Goal: Transaction & Acquisition: Purchase product/service

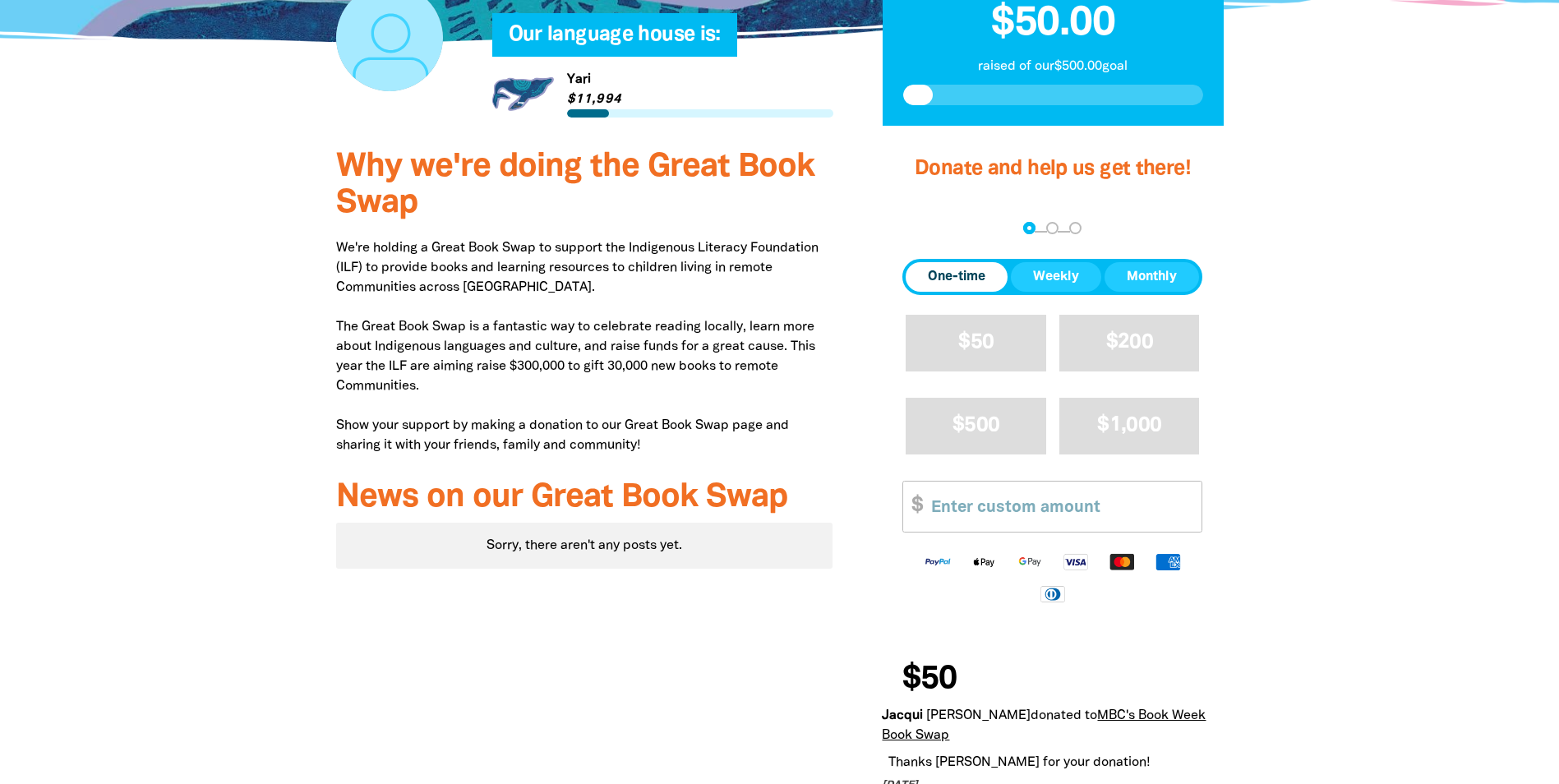
scroll to position [493, 0]
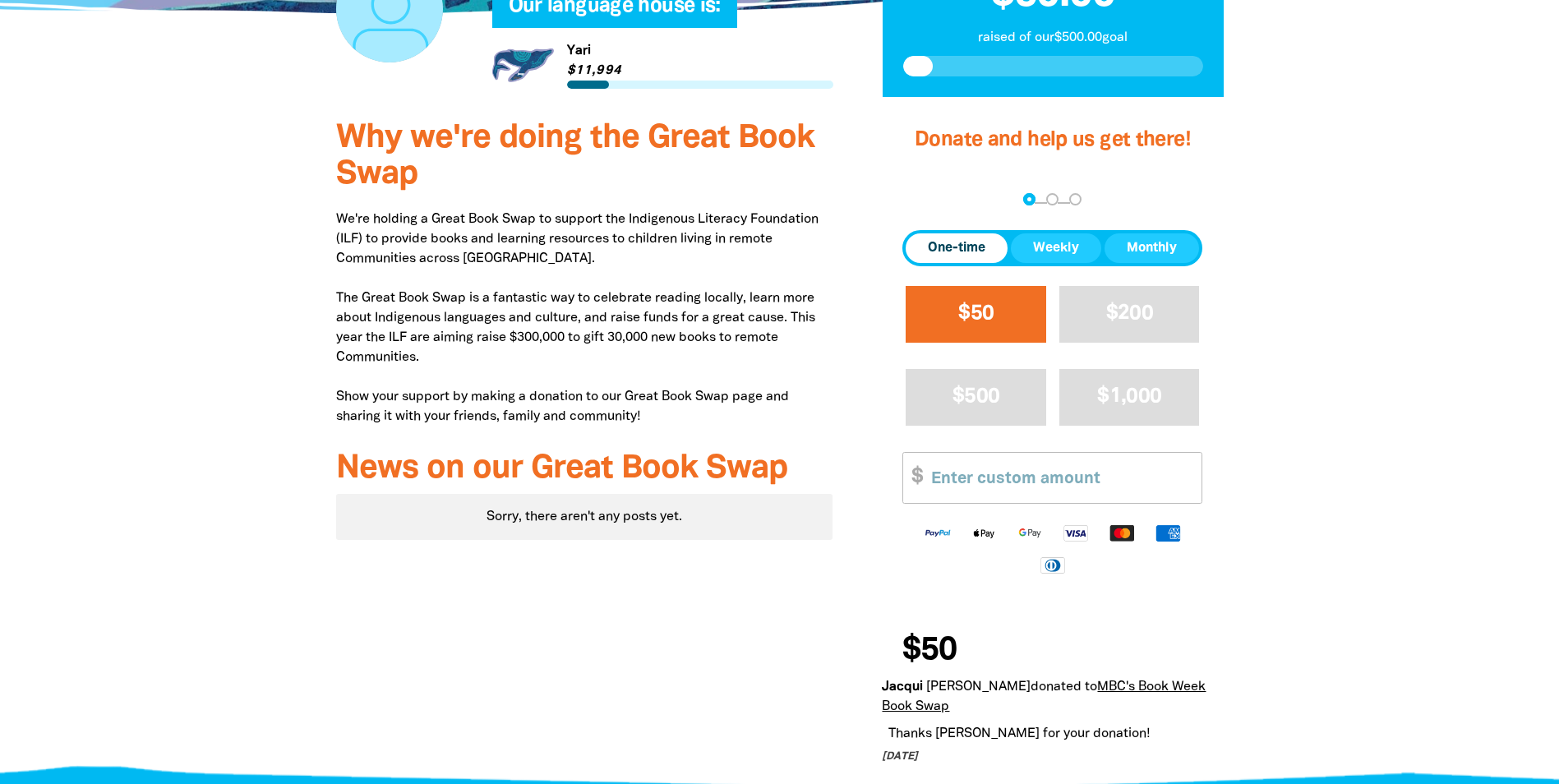
click at [954, 310] on button "$50" at bounding box center [976, 314] width 141 height 57
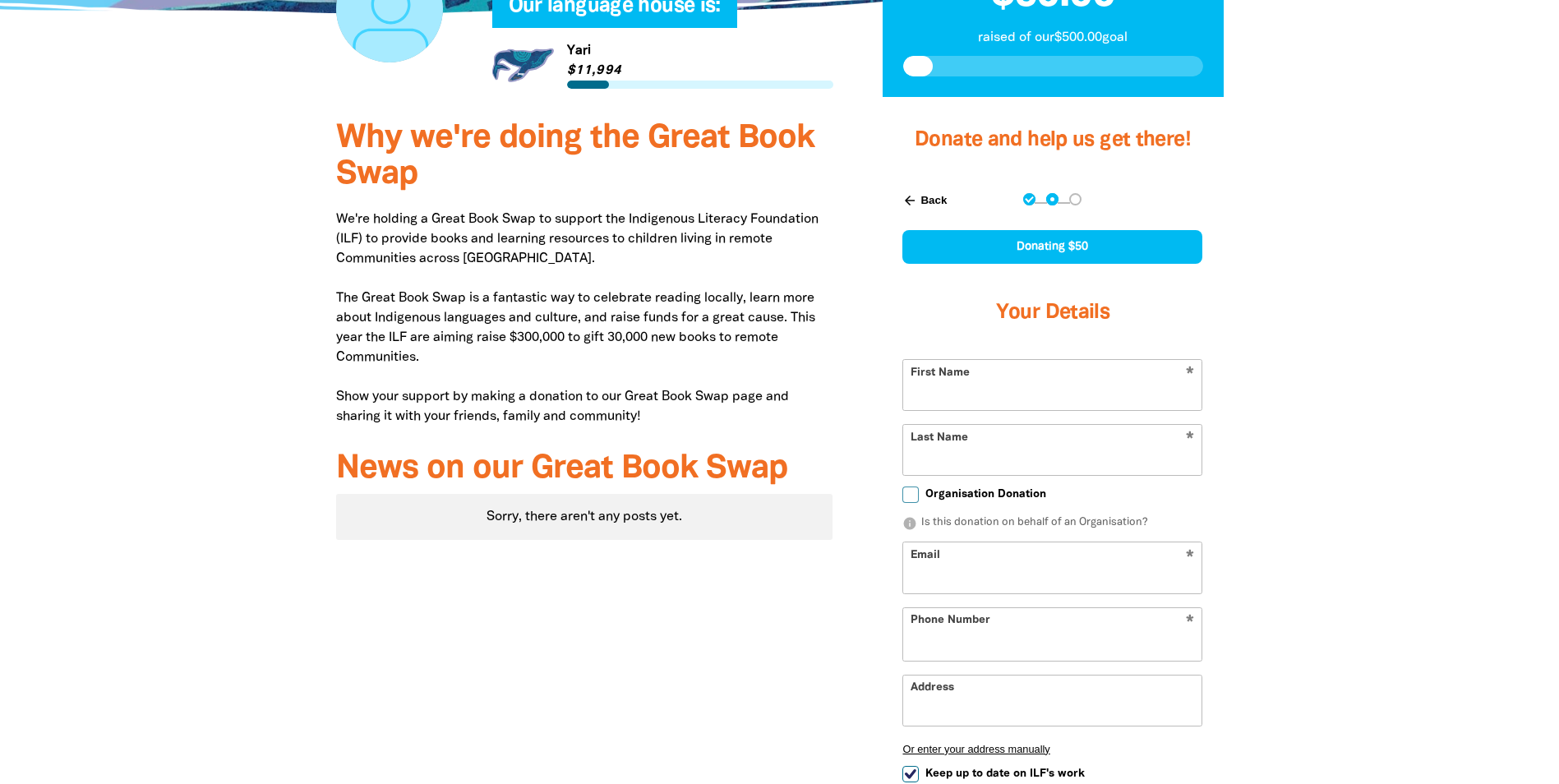
select select "PG"
click at [958, 387] on input "First Name" at bounding box center [1052, 386] width 298 height 51
type input "[PERSON_NAME]"
type input "Treutlein"
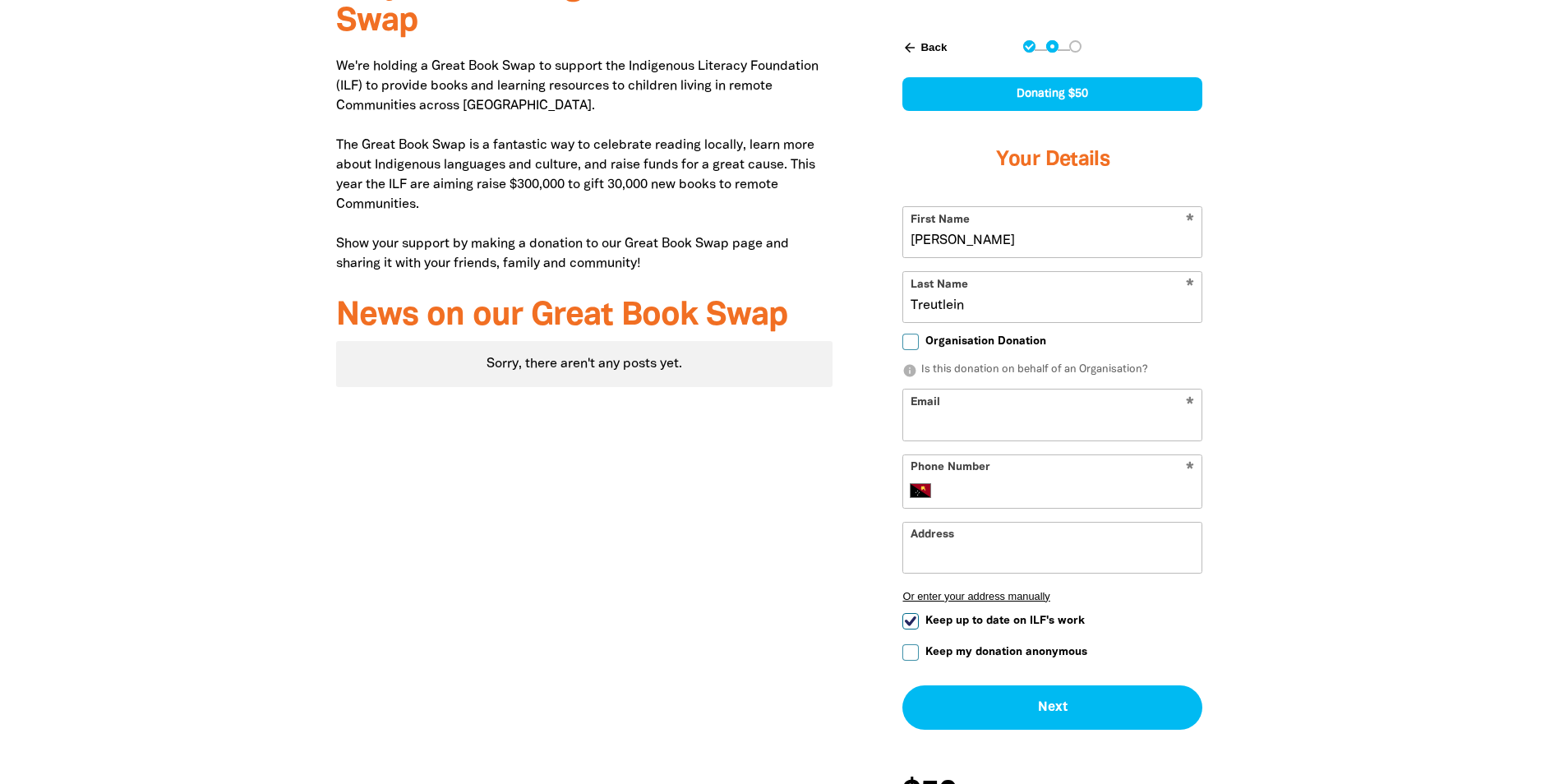
scroll to position [658, 0]
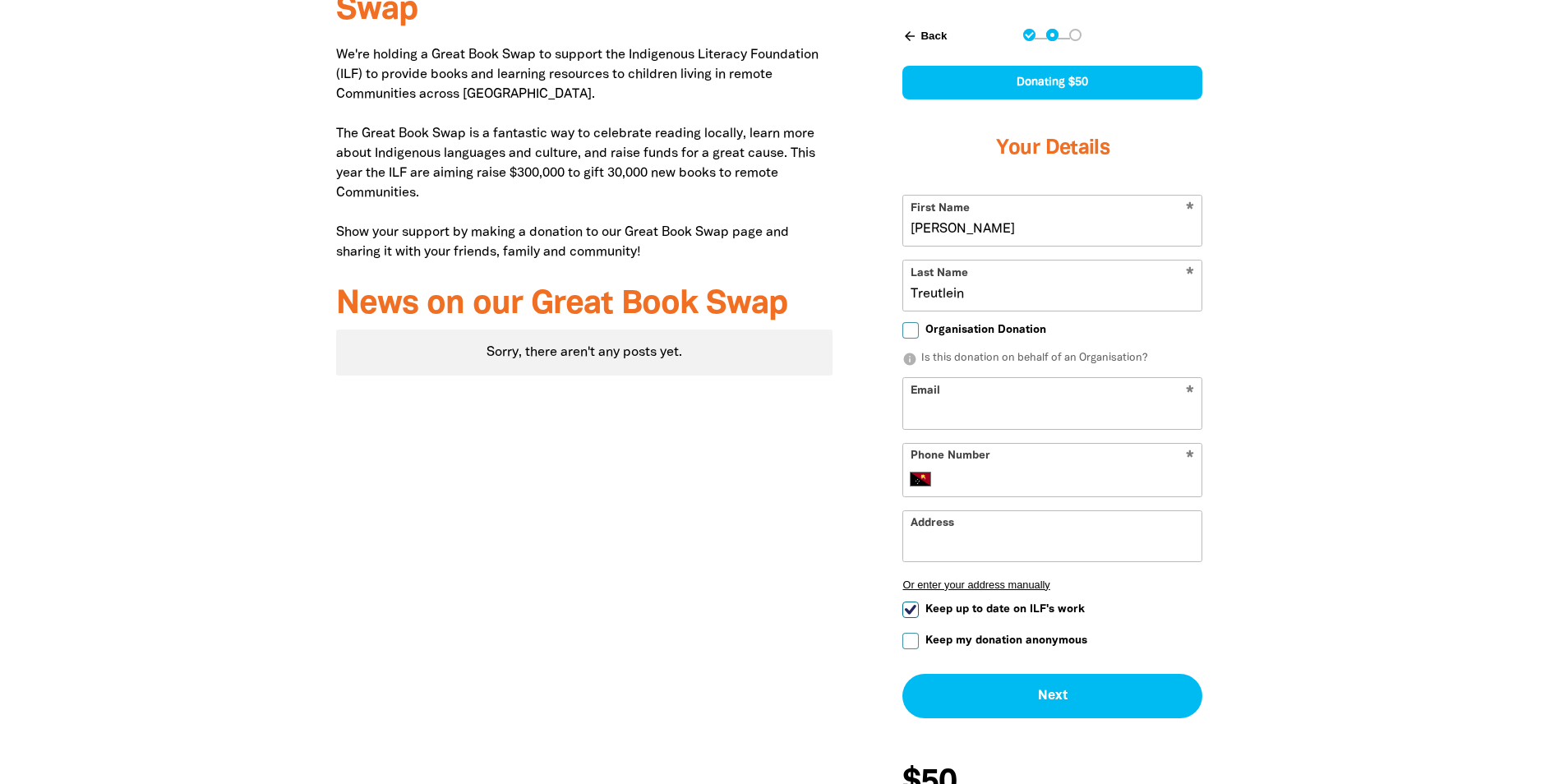
click at [966, 406] on input "Email" at bounding box center [1052, 404] width 298 height 51
type input "[PERSON_NAME][EMAIL_ADDRESS][PERSON_NAME][DOMAIN_NAME]"
click at [1026, 476] on input "Phone Number" at bounding box center [1069, 480] width 251 height 20
type input "0416199596"
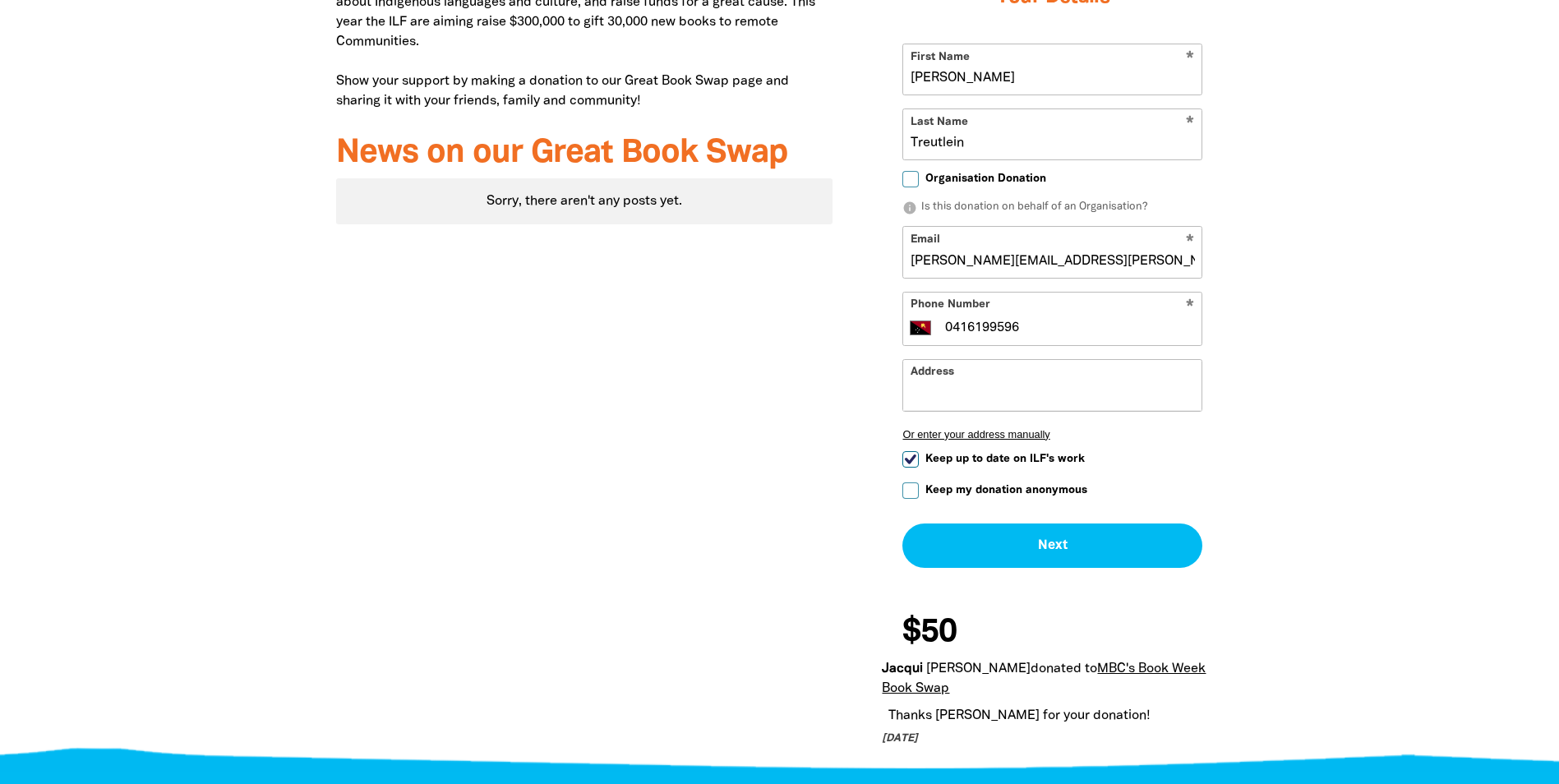
scroll to position [822, 0]
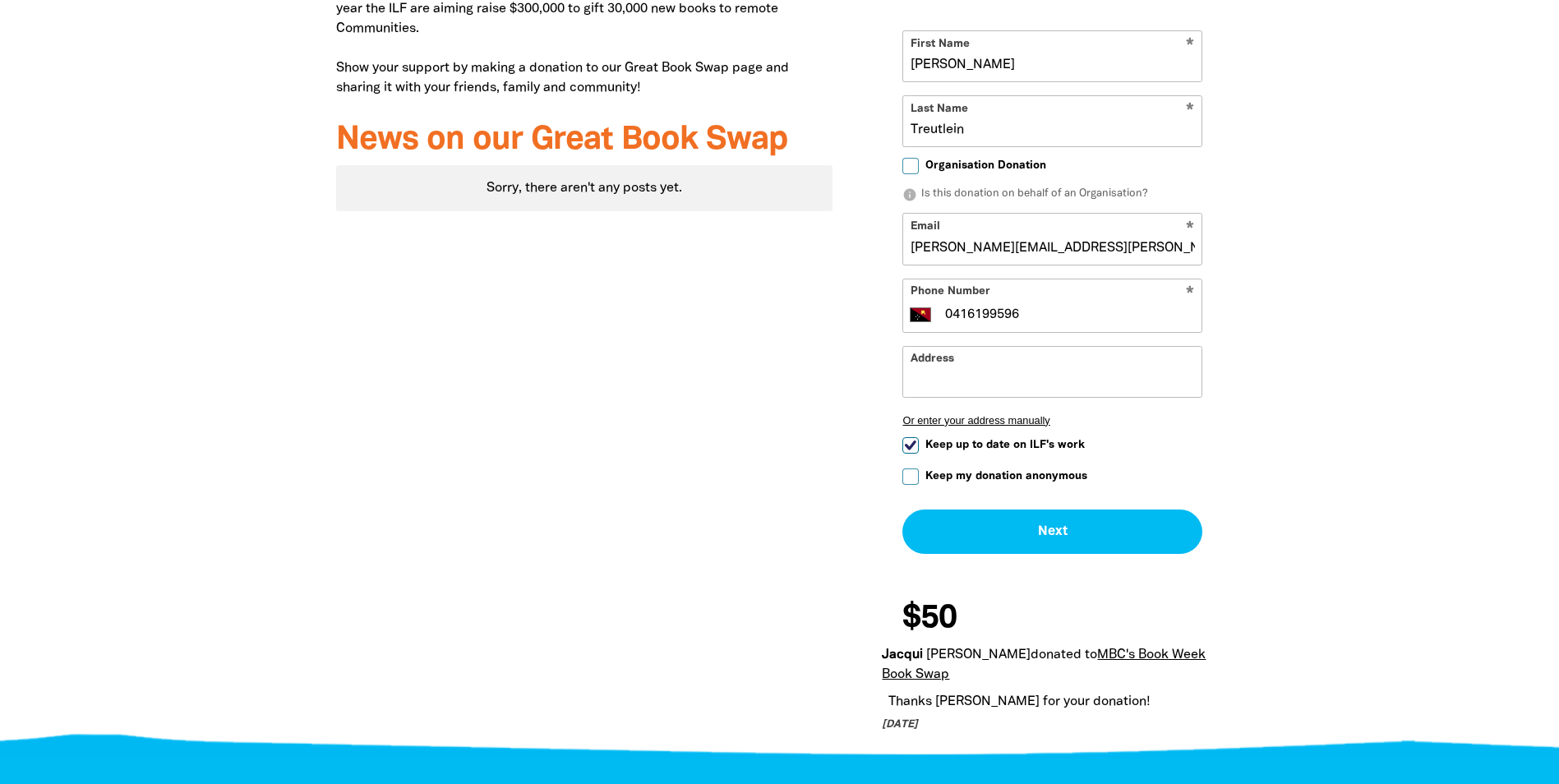
click at [906, 442] on input "Keep up to date on ILF's work" at bounding box center [910, 445] width 16 height 16
checkbox input "false"
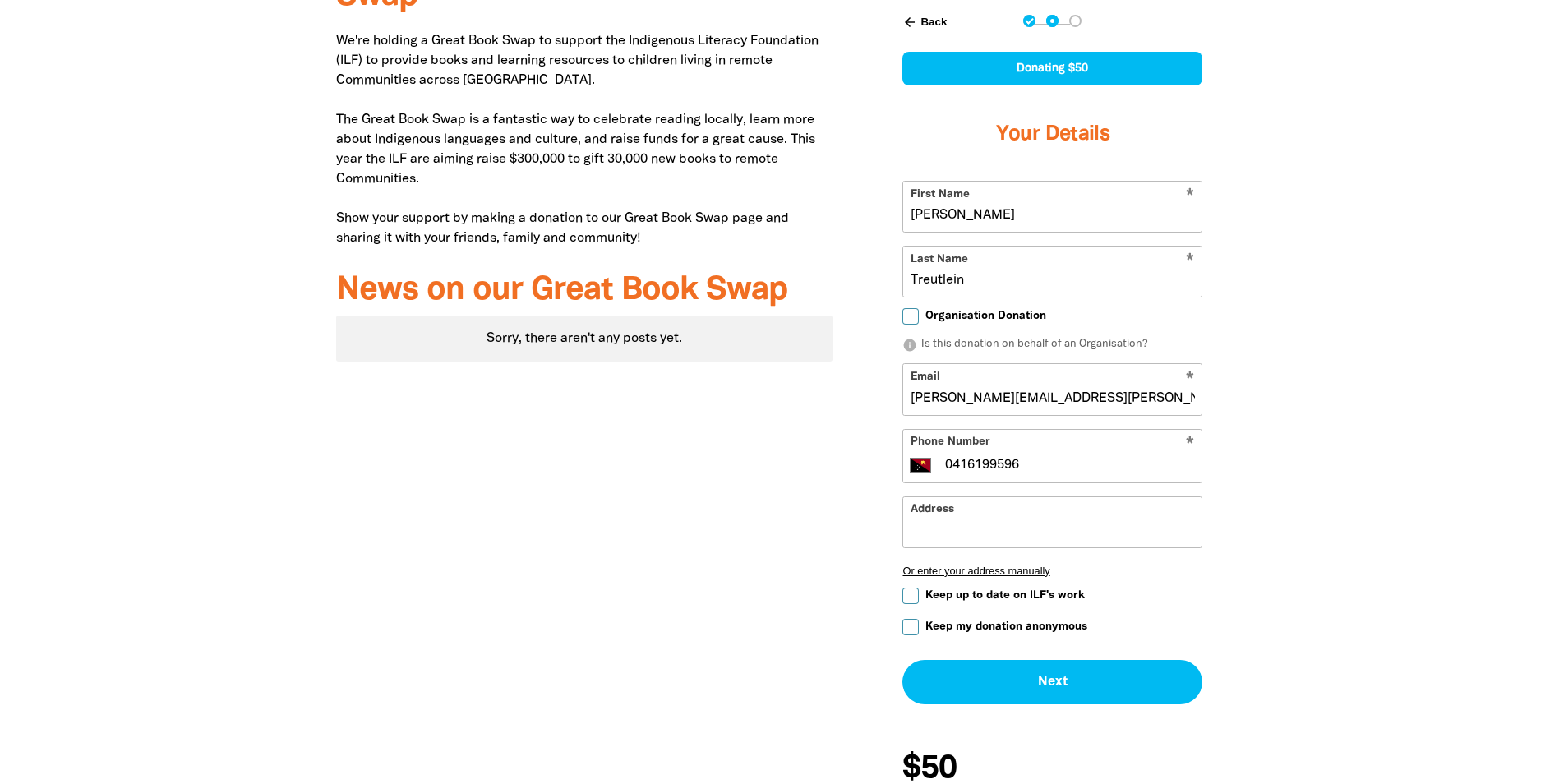
scroll to position [658, 0]
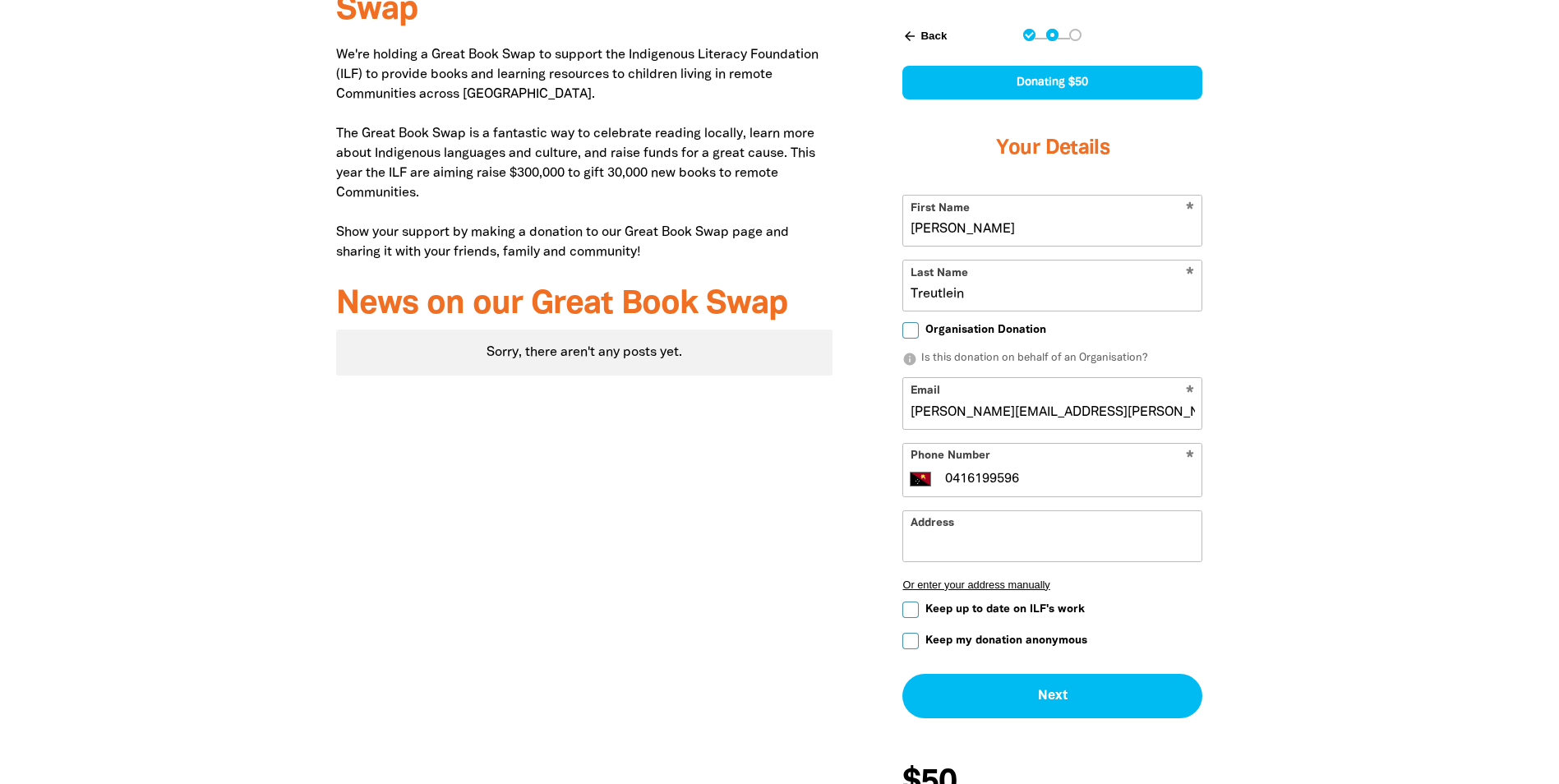
click at [1021, 298] on input "Treutlein" at bounding box center [1052, 285] width 298 height 51
click at [1082, 695] on button "Next chevron_right" at bounding box center [1052, 695] width 300 height 44
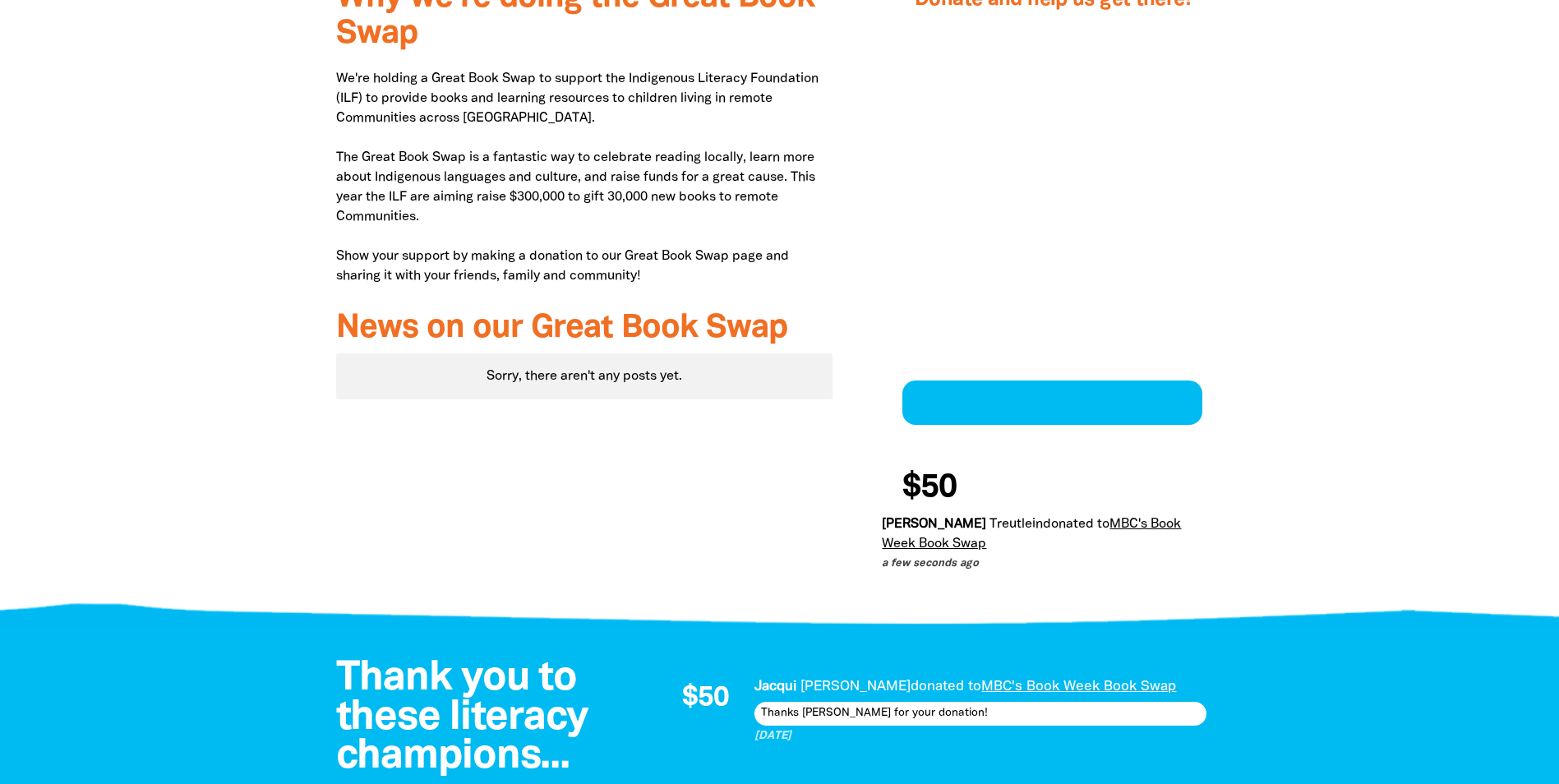
scroll to position [639, 0]
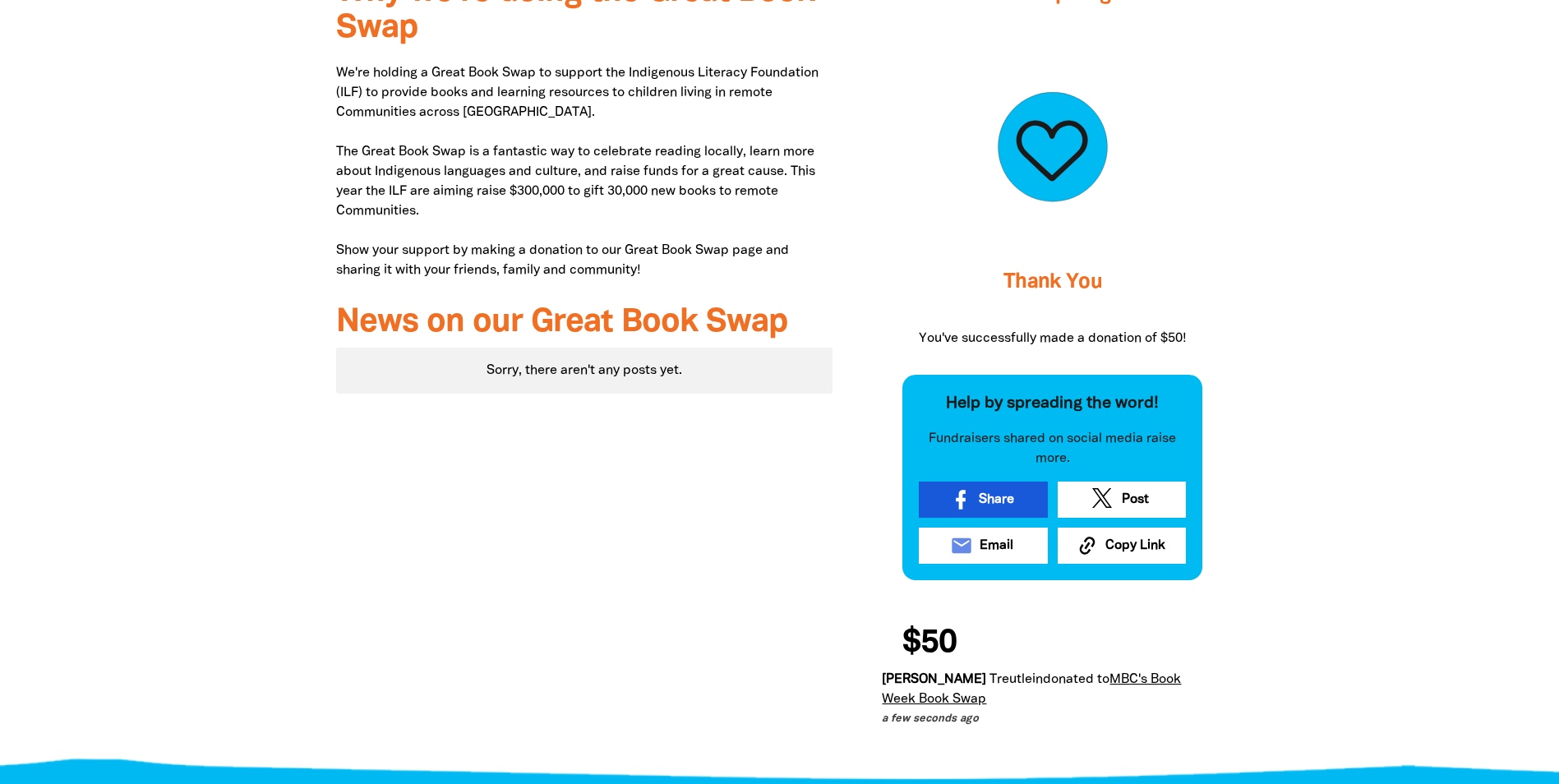
click at [990, 497] on span "Share" at bounding box center [996, 499] width 35 height 20
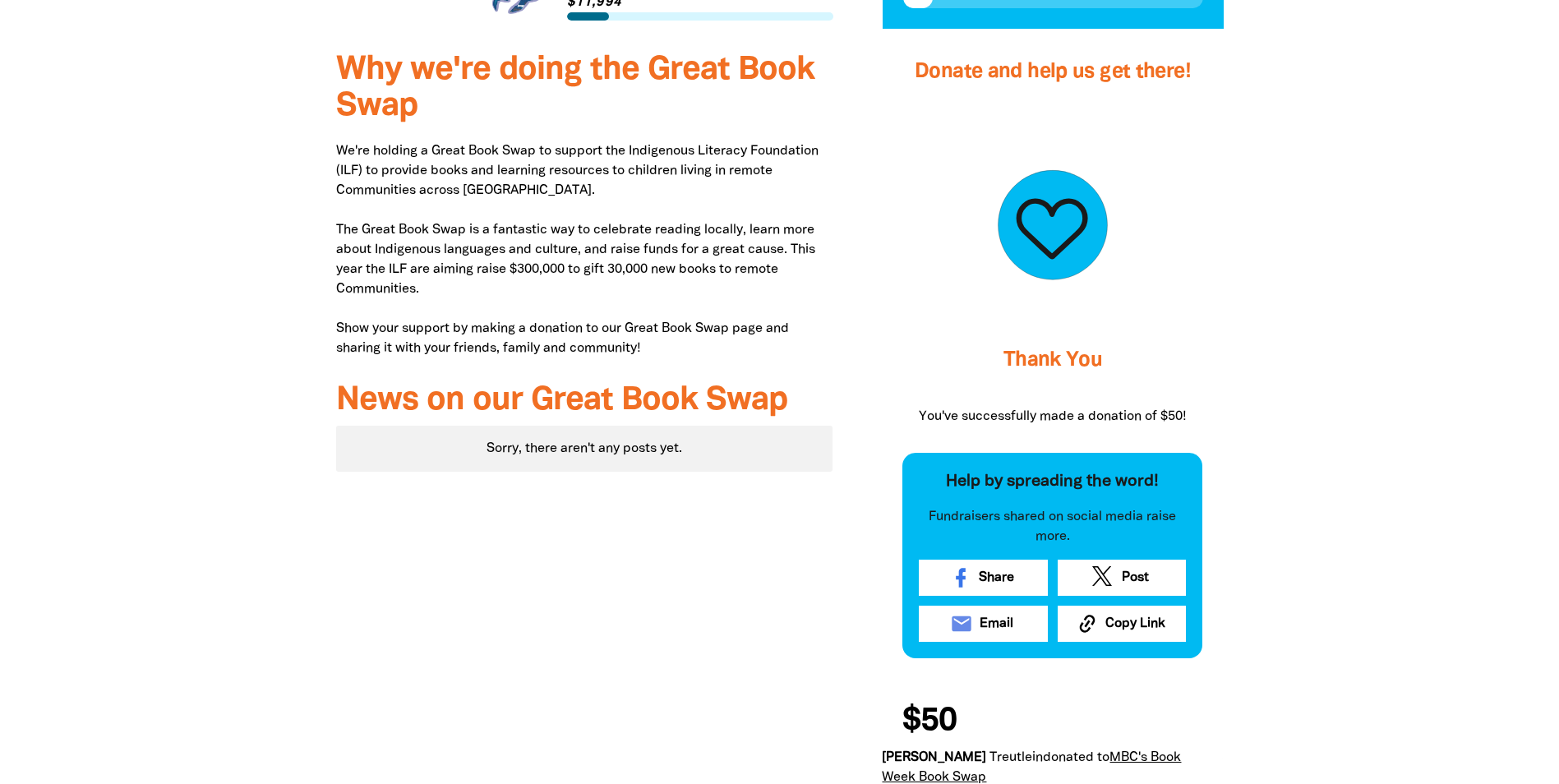
scroll to position [393, 0]
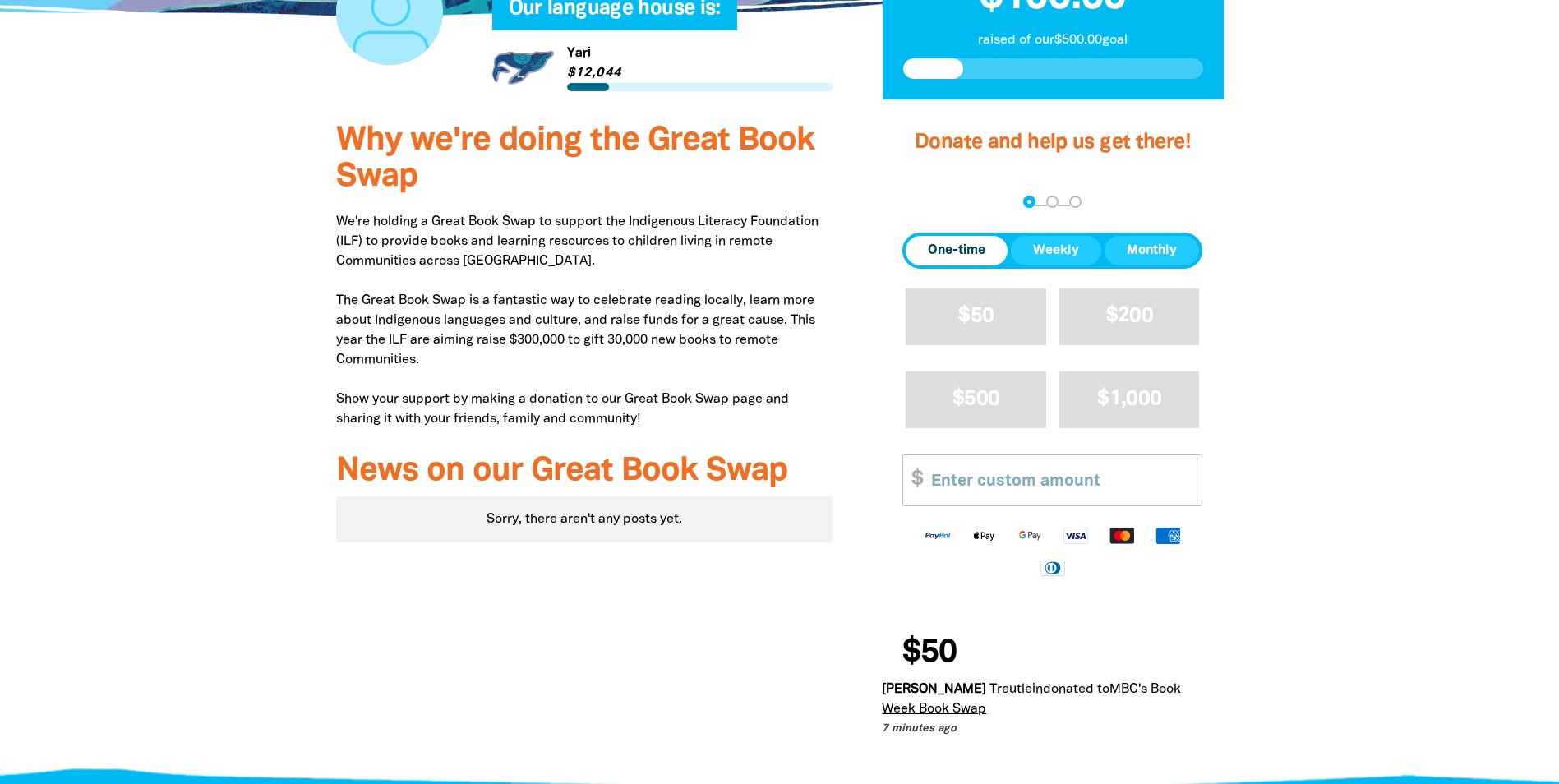
scroll to position [493, 0]
